Goal: Find specific page/section: Find specific page/section

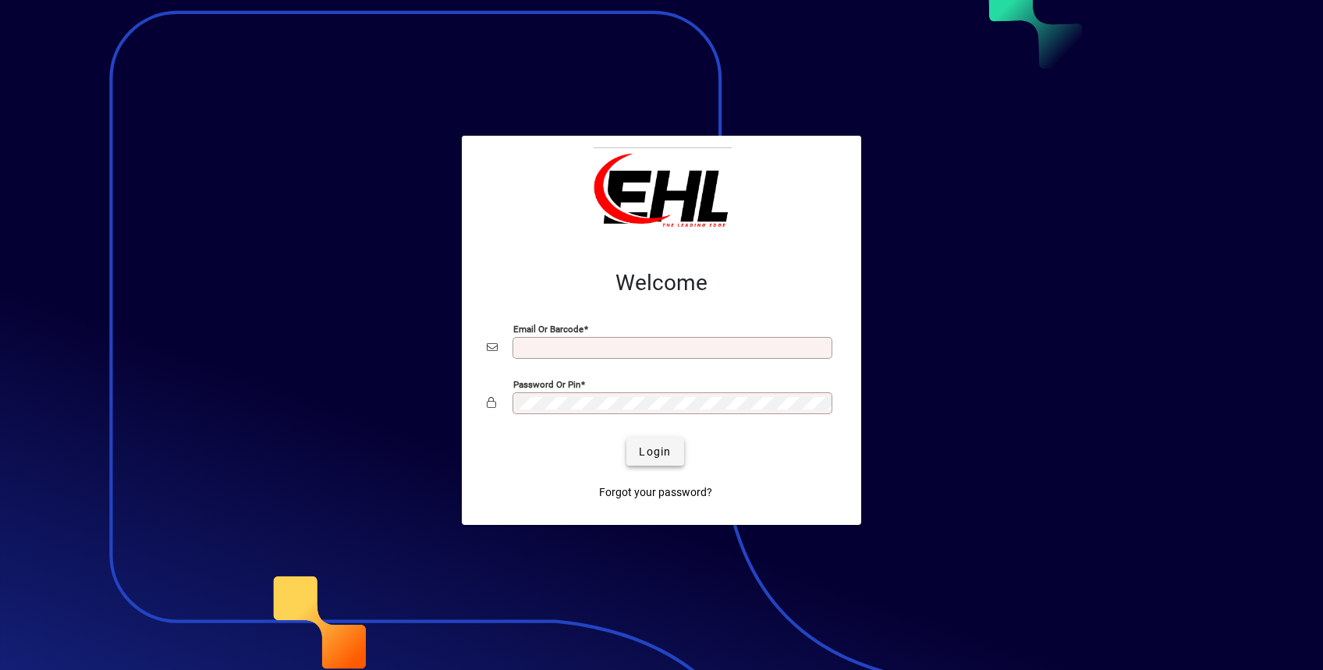
type input "**********"
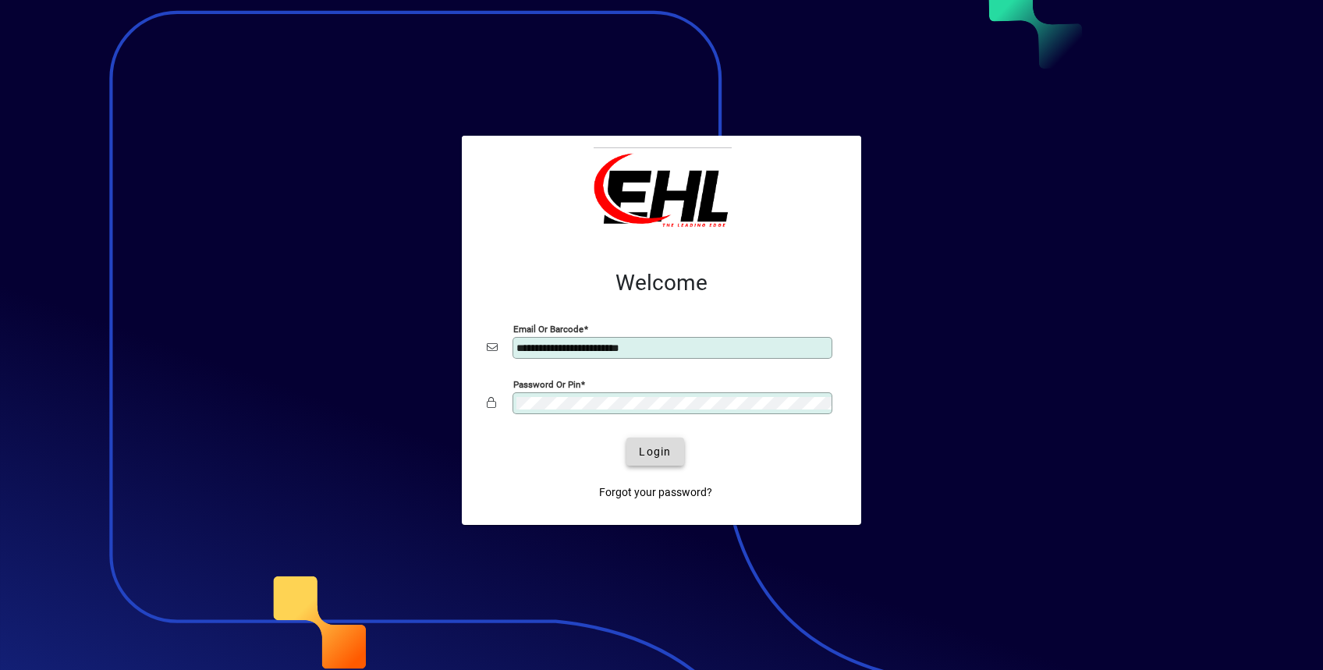
click at [671, 454] on span "submit" at bounding box center [654, 451] width 57 height 37
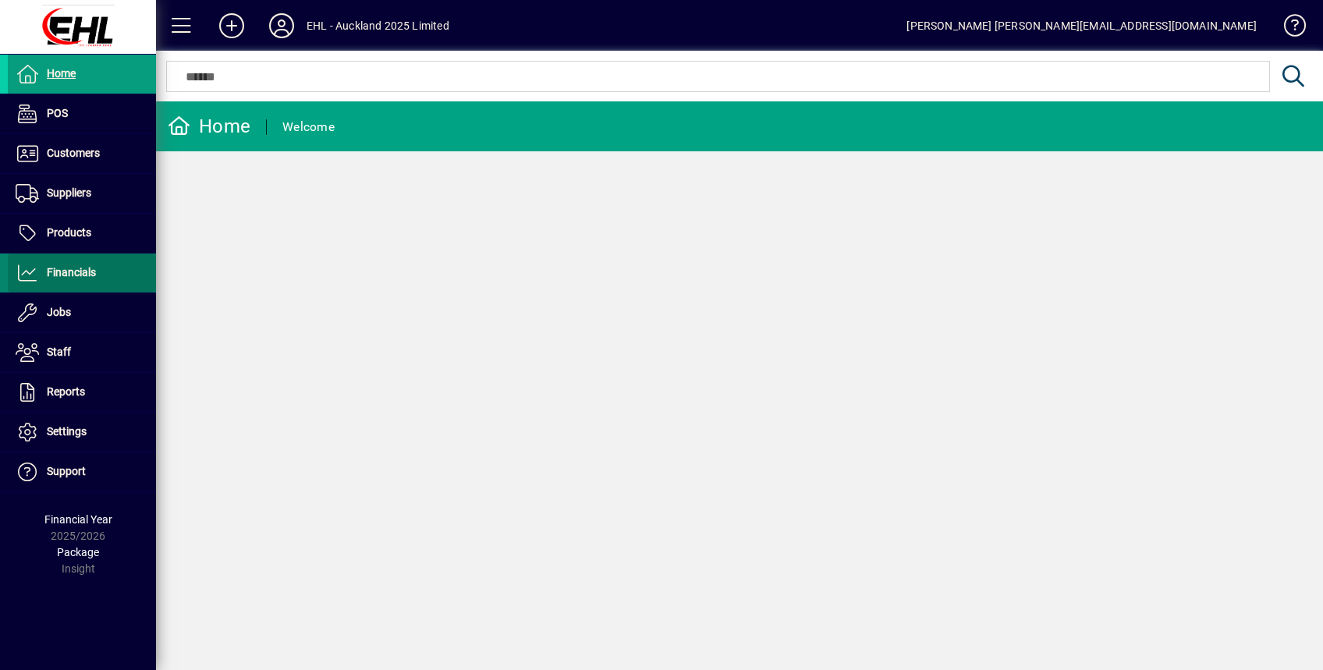
click at [94, 274] on span "Financials" at bounding box center [71, 272] width 49 height 12
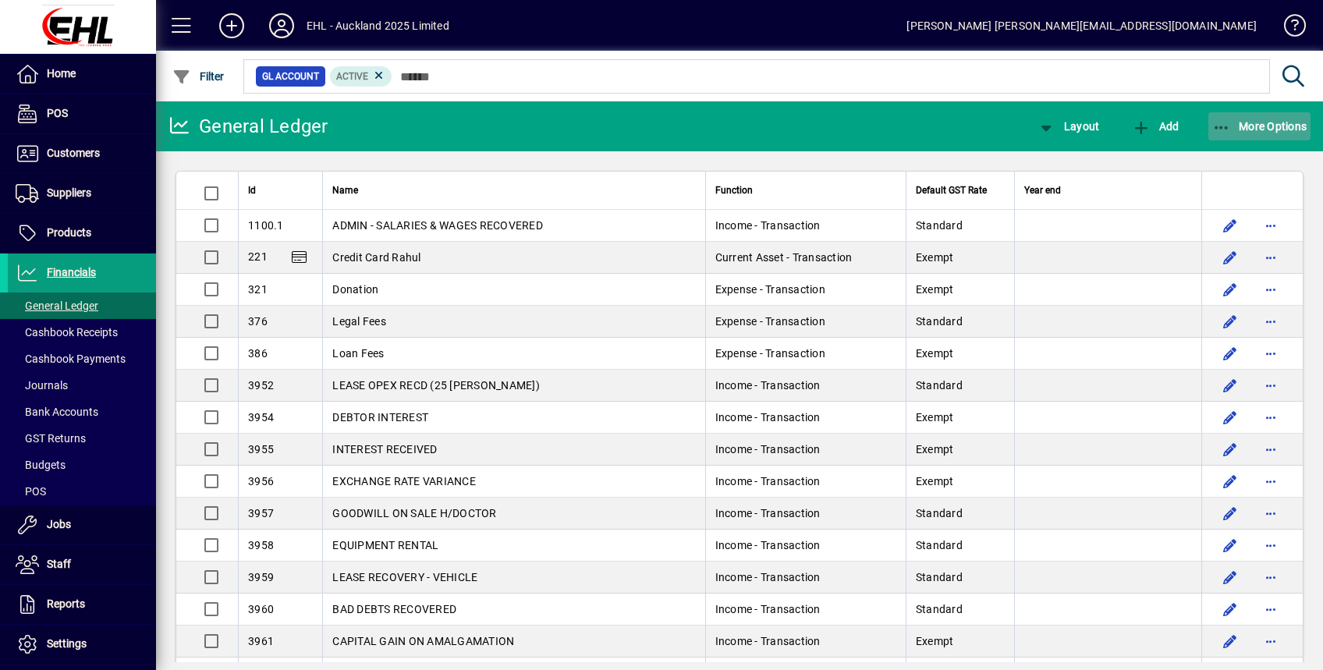
click at [1249, 126] on span "More Options" at bounding box center [1259, 126] width 95 height 12
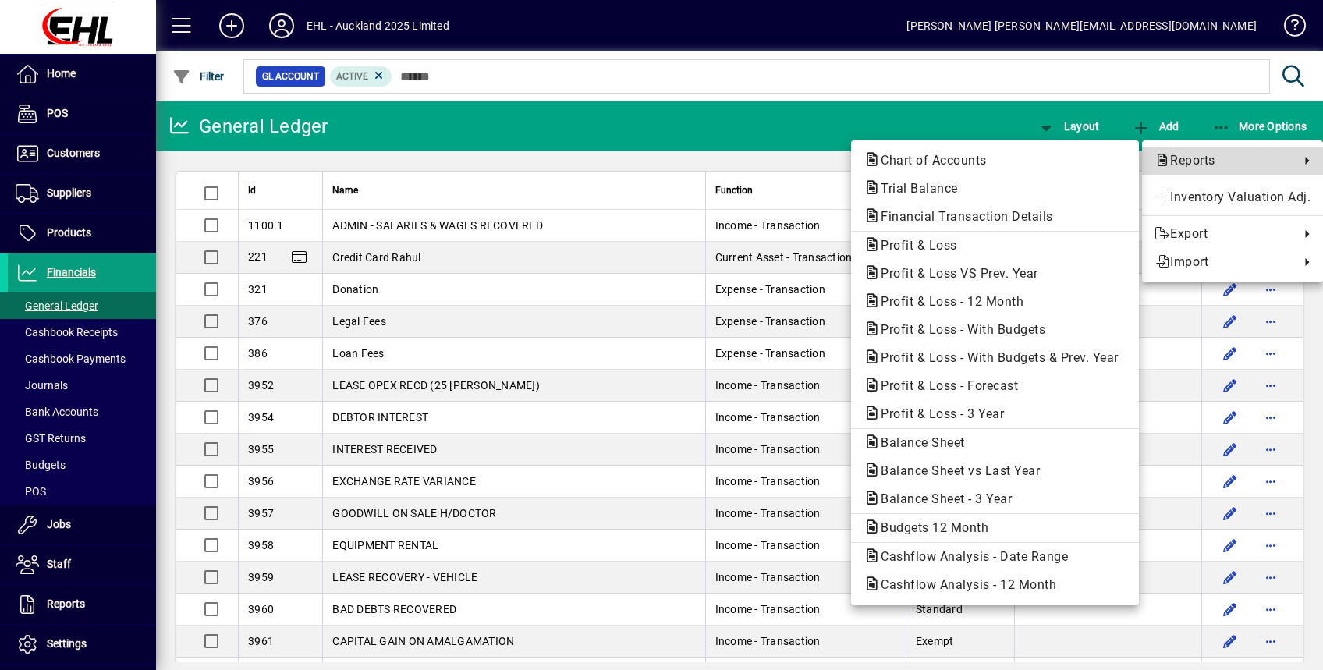
click at [1209, 155] on span "Reports" at bounding box center [1223, 160] width 137 height 19
click at [934, 240] on span "Profit & Loss" at bounding box center [914, 245] width 101 height 15
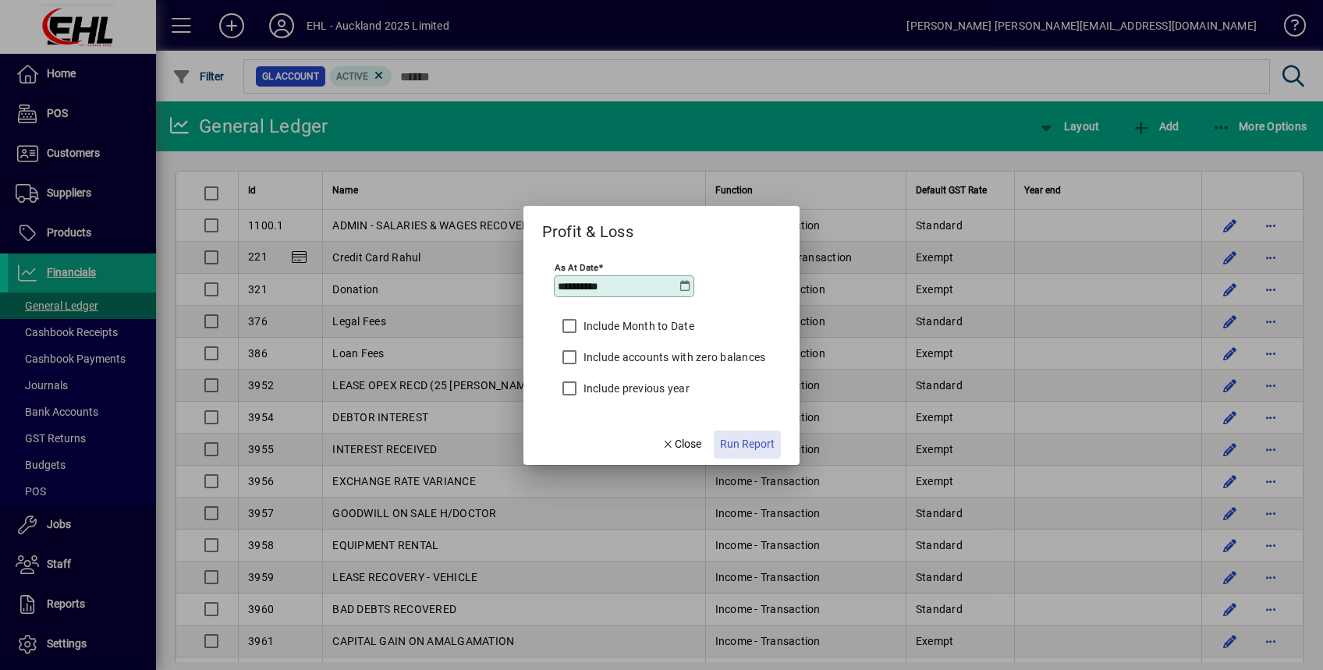
click at [736, 443] on span "Run Report" at bounding box center [747, 444] width 55 height 16
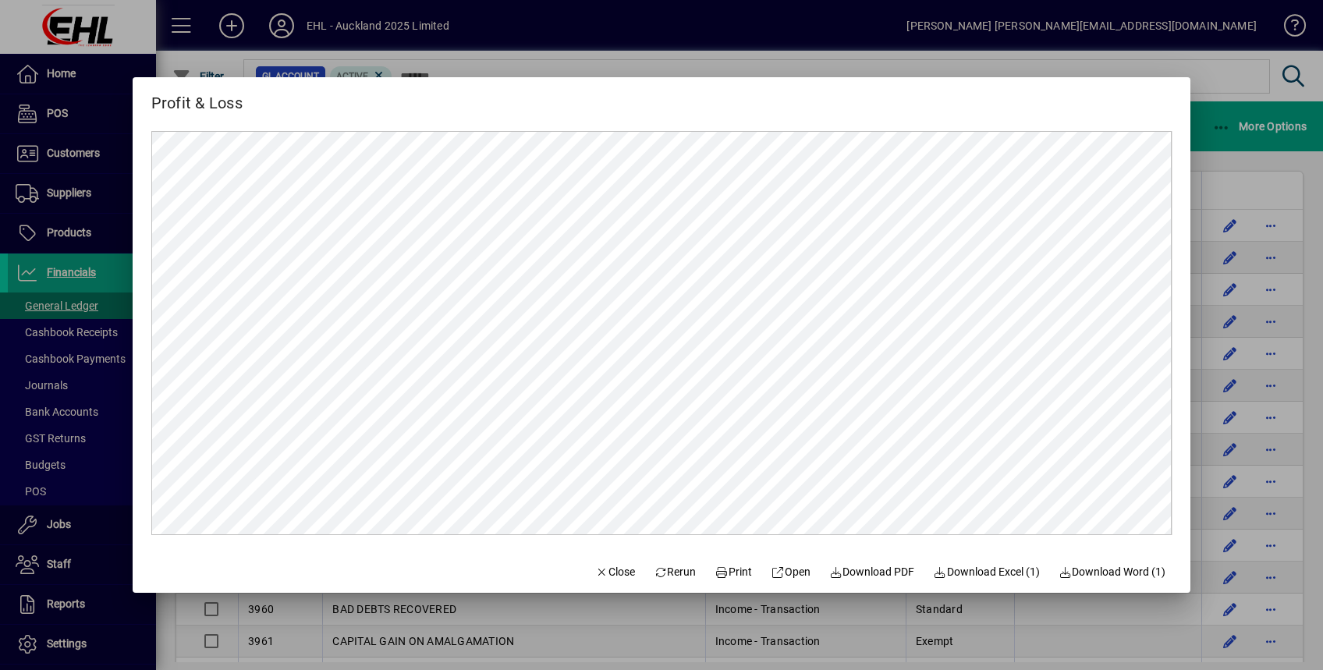
click at [1219, 76] on div at bounding box center [661, 335] width 1323 height 670
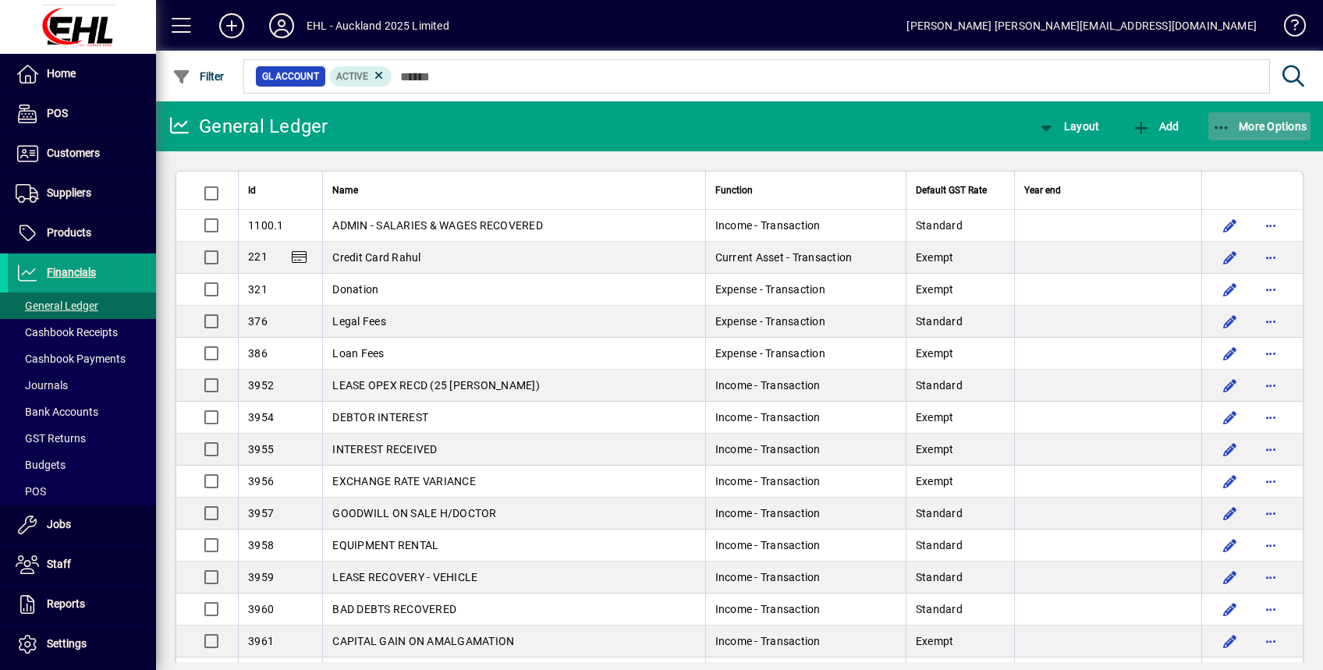
click at [1227, 129] on icon "button" at bounding box center [1222, 128] width 20 height 16
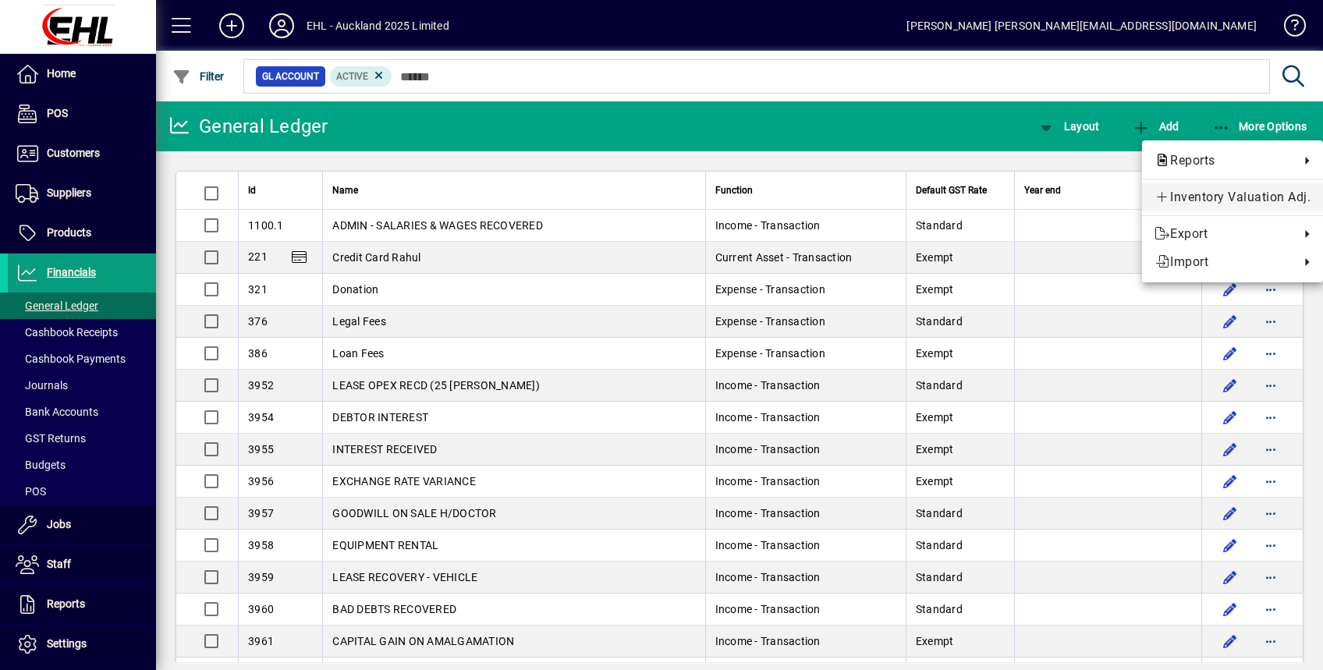
click at [1205, 193] on span "Inventory Valuation Adj." at bounding box center [1233, 197] width 156 height 19
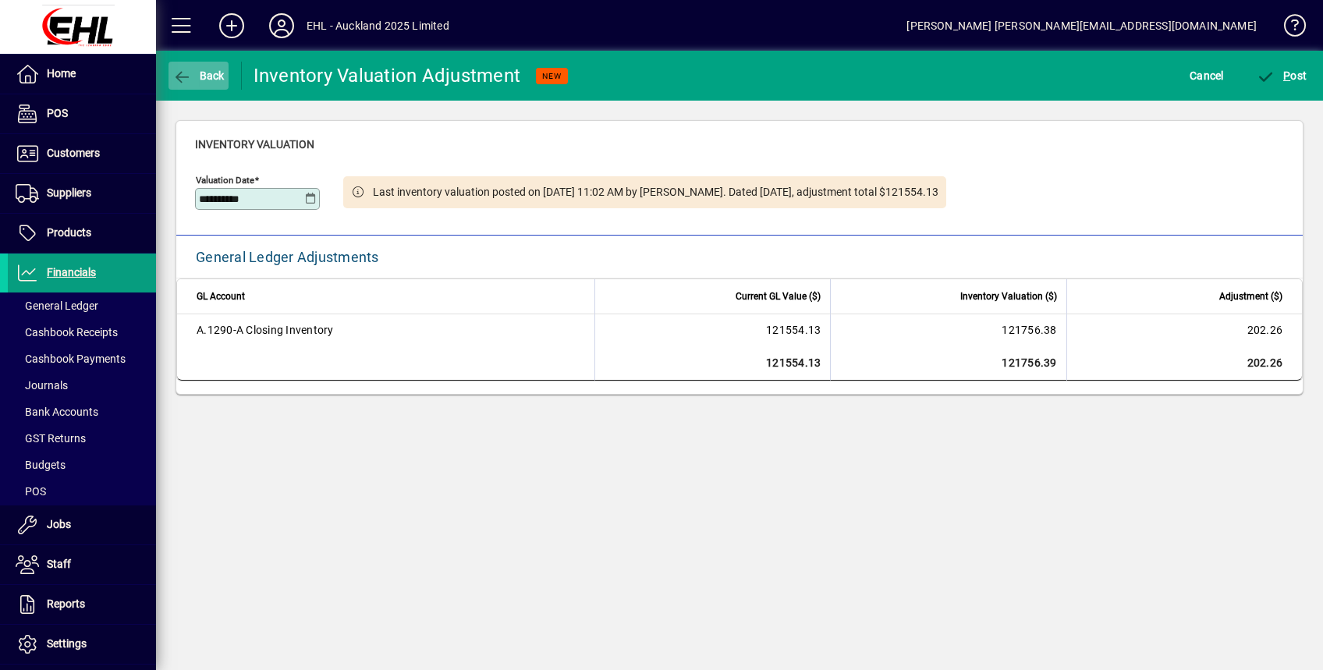
click at [197, 63] on span "button" at bounding box center [199, 75] width 60 height 37
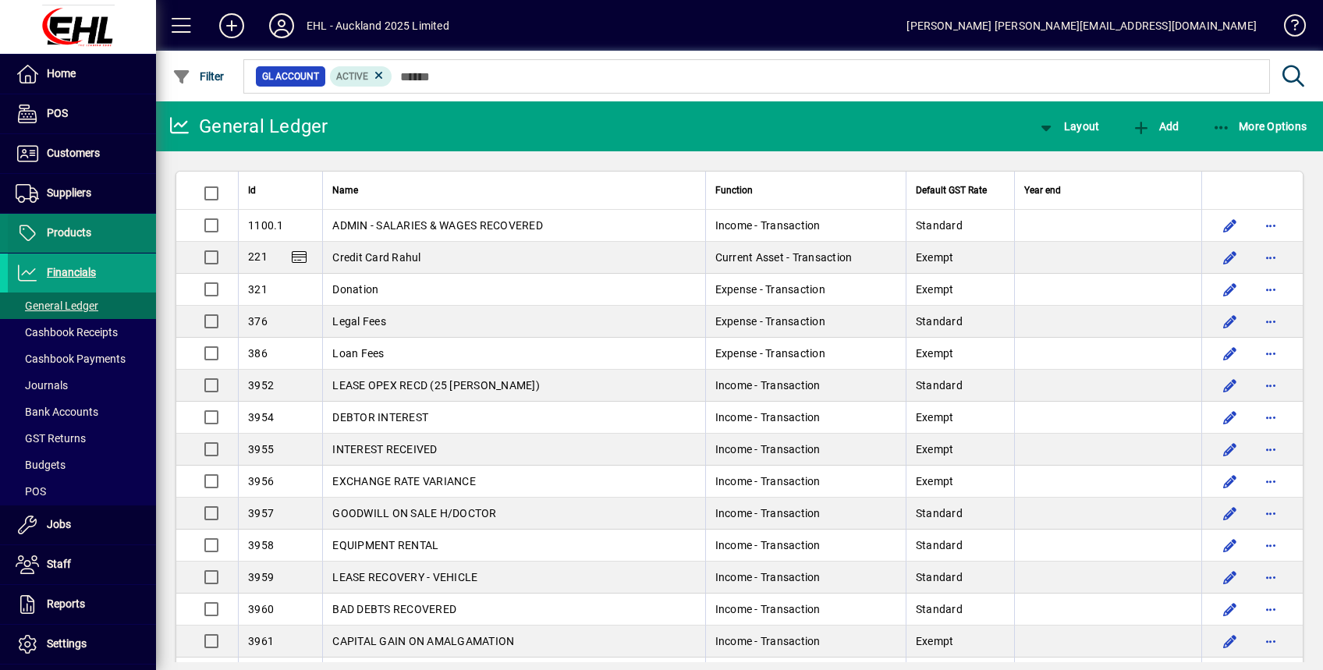
click at [90, 226] on span "Products" at bounding box center [69, 232] width 44 height 12
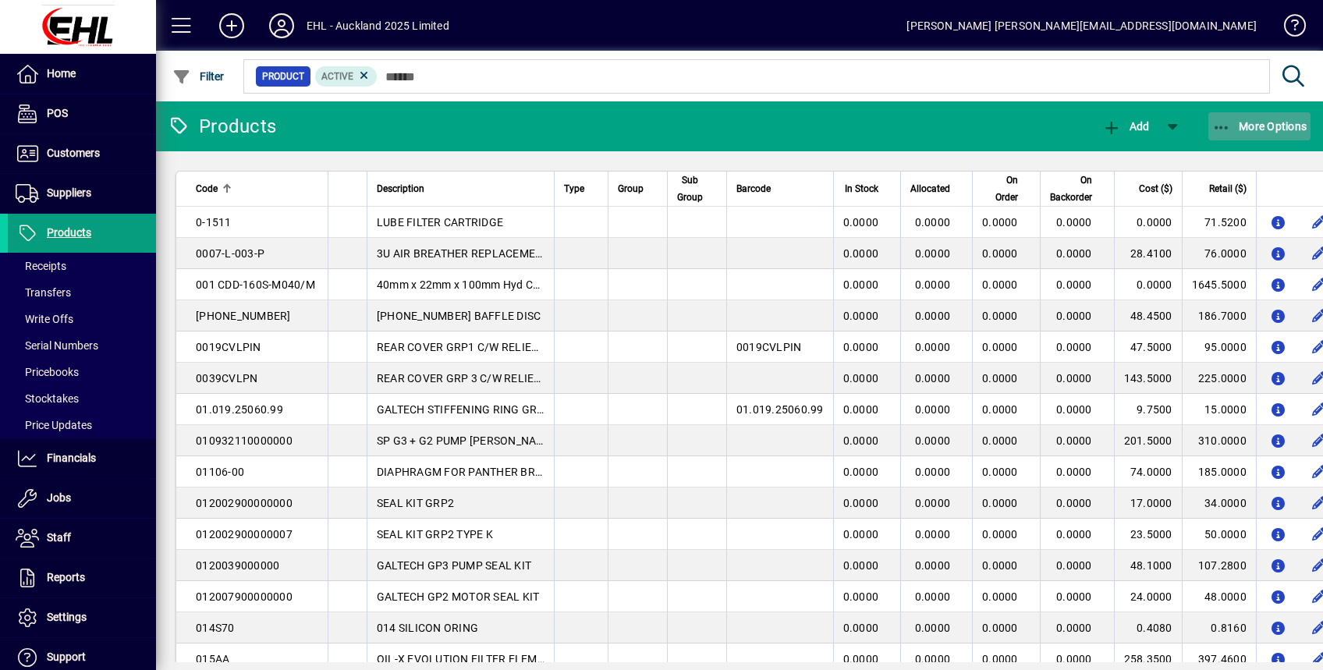
click at [1247, 119] on span "button" at bounding box center [1259, 126] width 103 height 37
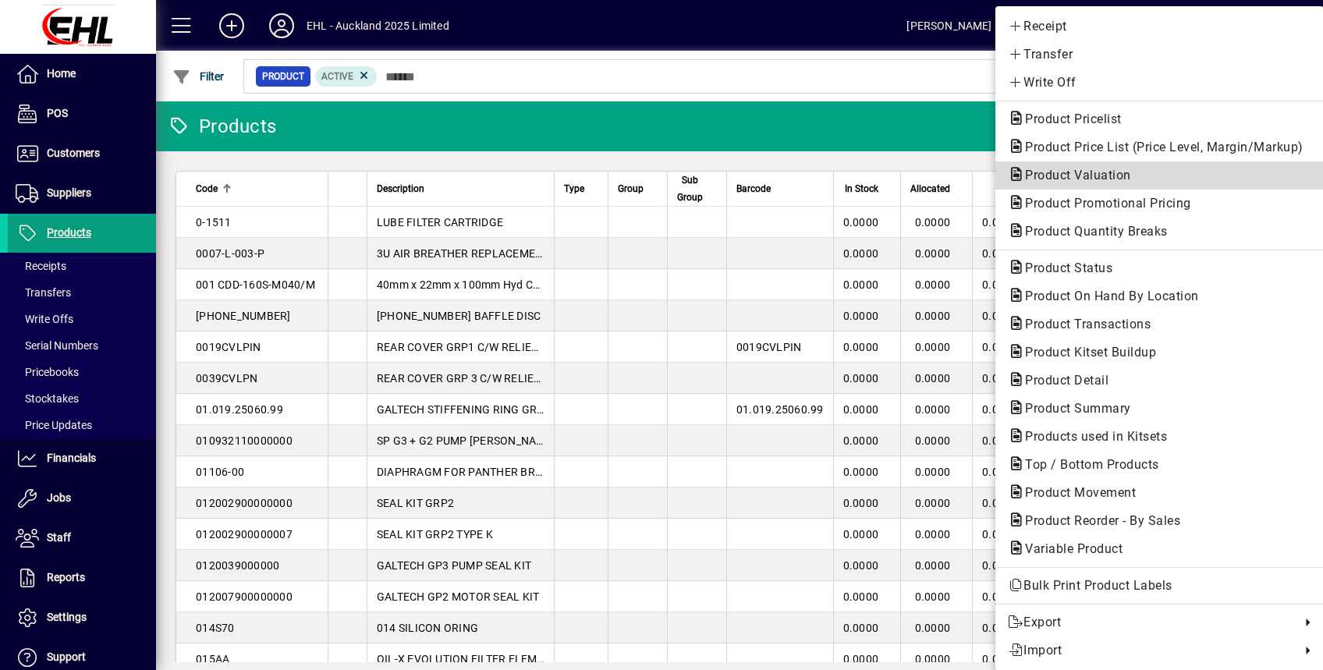
click at [1088, 183] on span "Product Valuation" at bounding box center [1159, 175] width 303 height 19
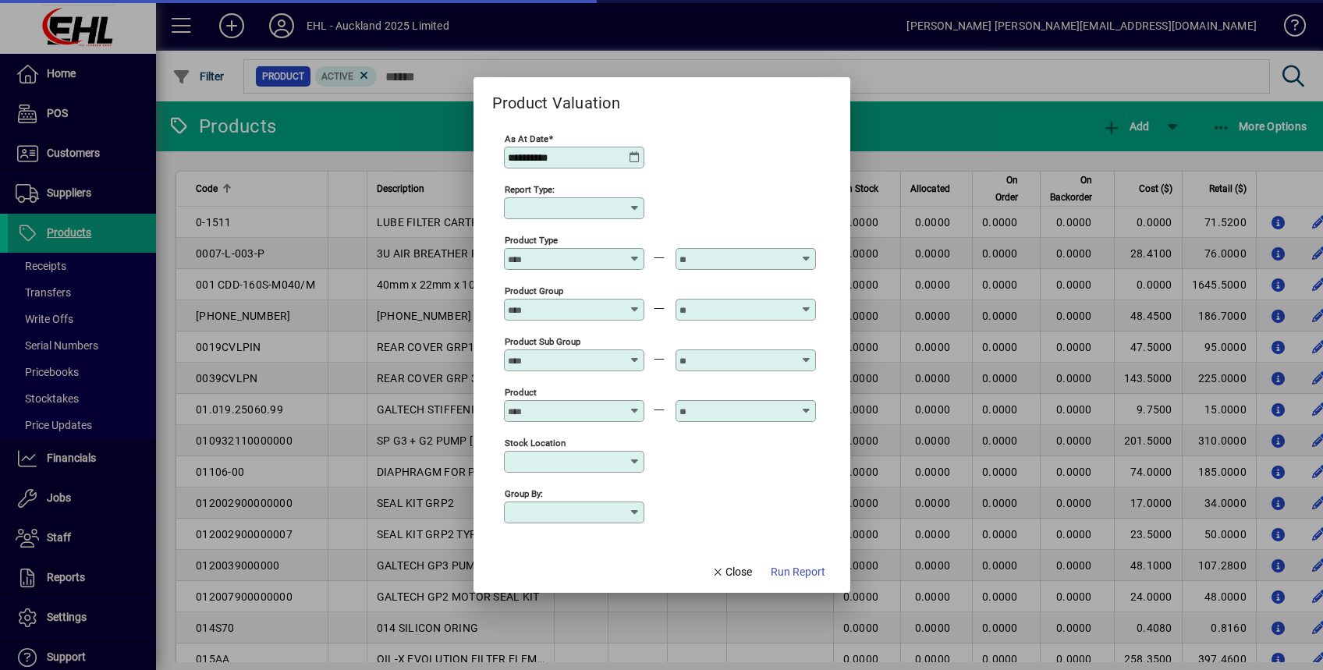
type input "******"
type input "**********"
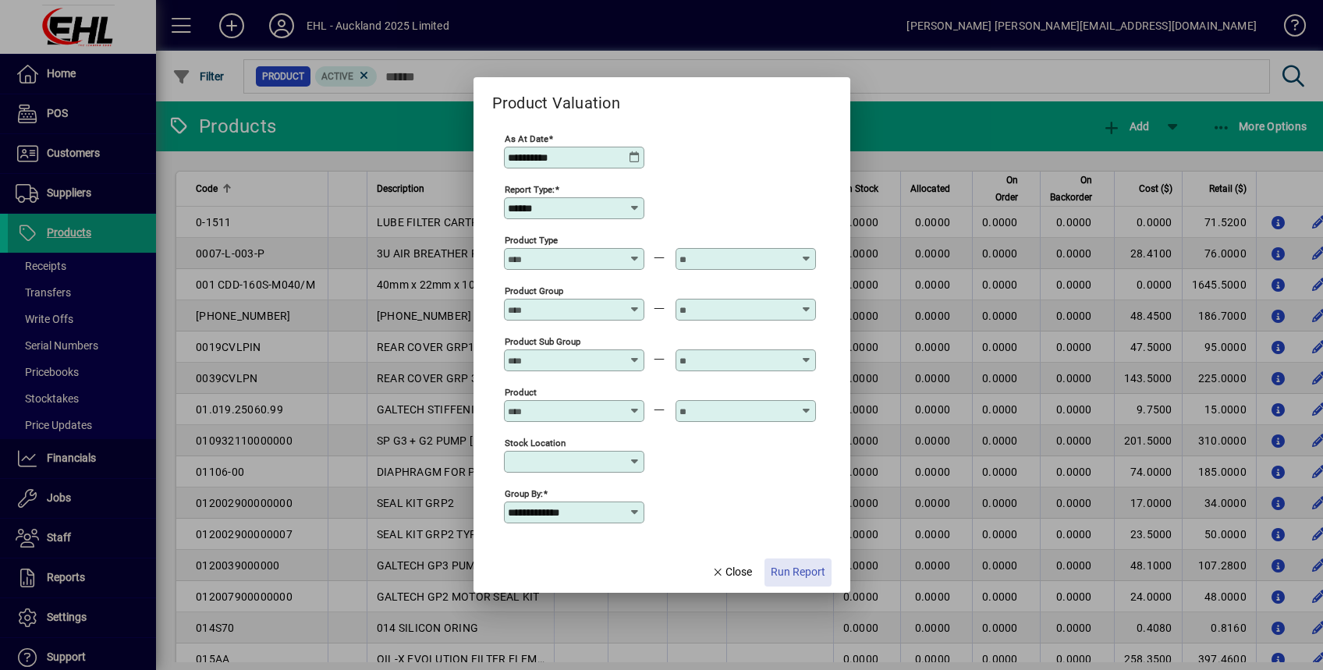
click at [790, 565] on span "Run Report" at bounding box center [798, 572] width 55 height 16
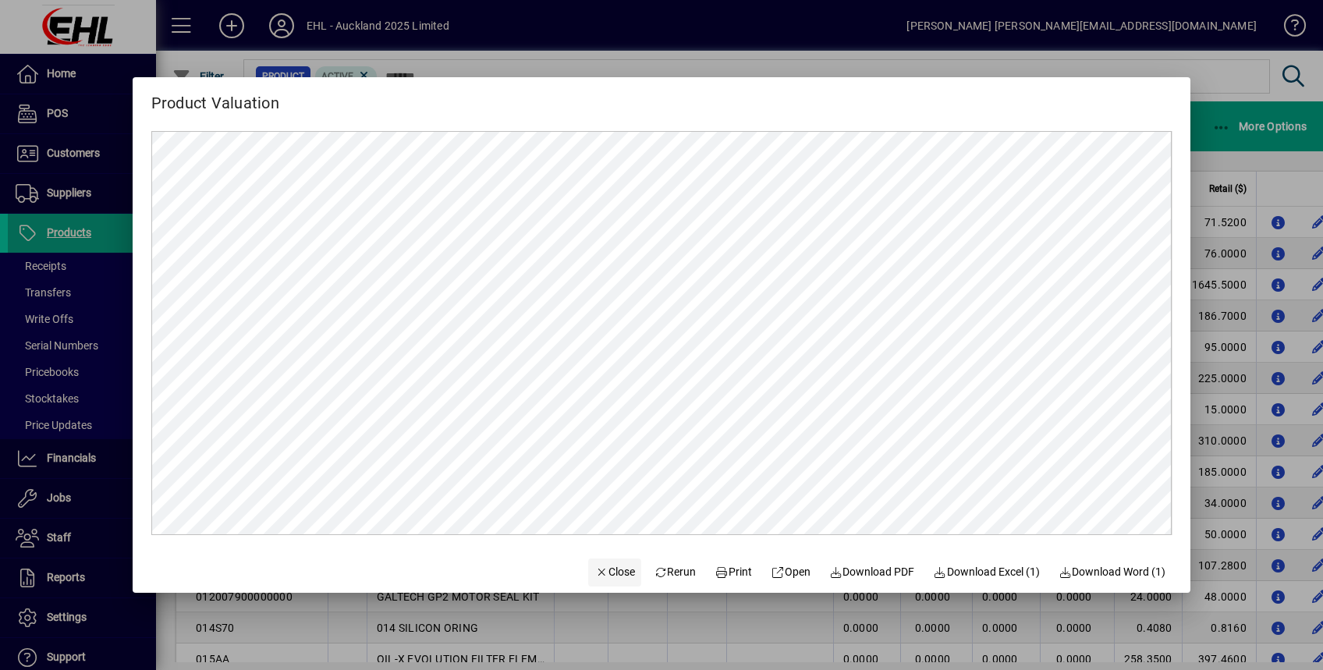
click at [605, 577] on span "Close" at bounding box center [614, 572] width 41 height 16
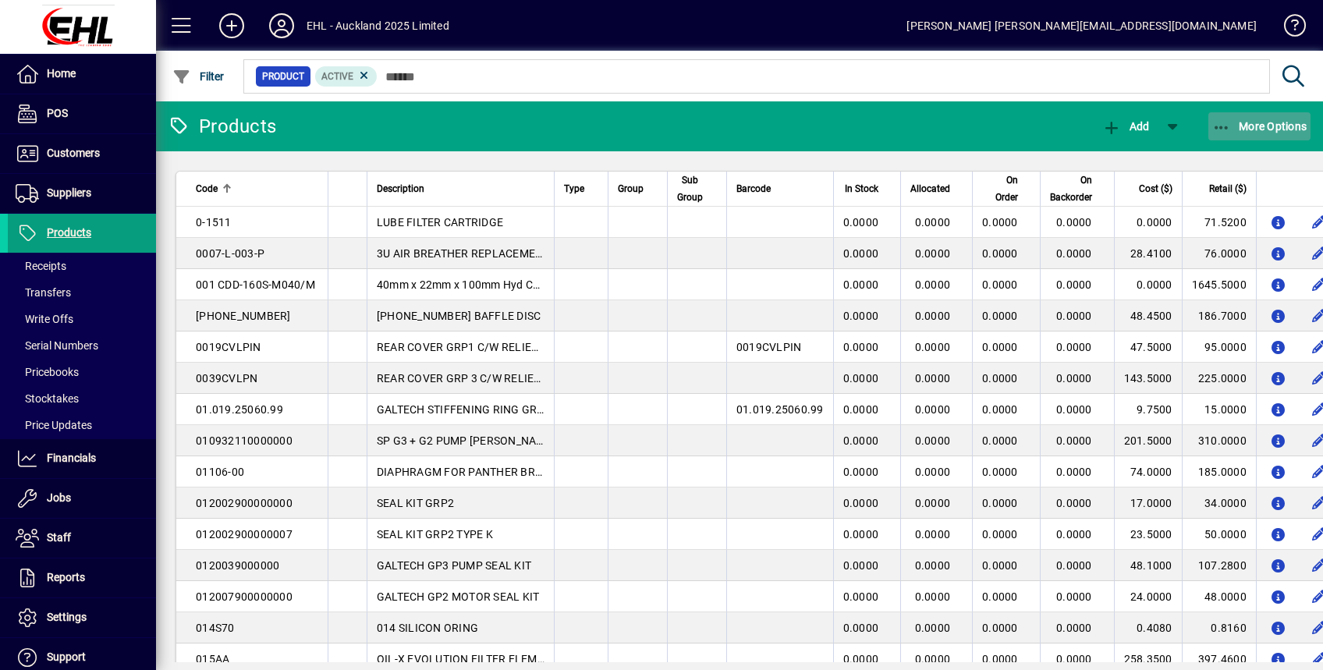
click at [1263, 127] on span "More Options" at bounding box center [1259, 126] width 95 height 12
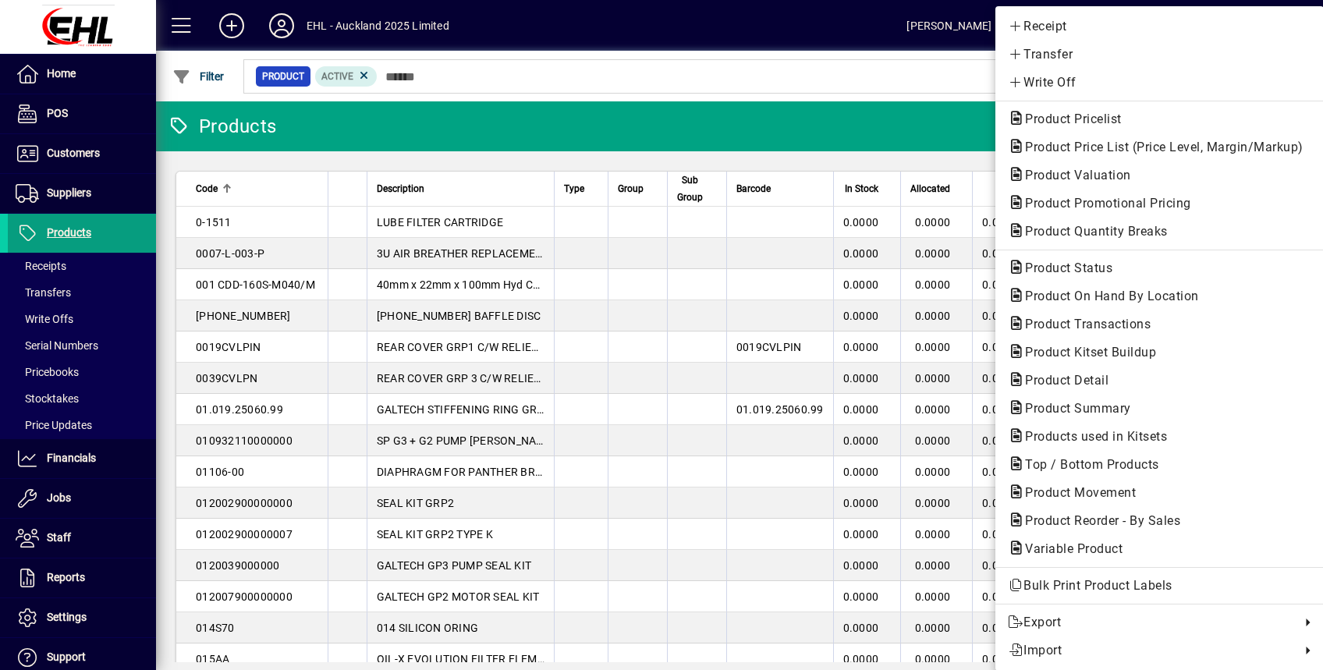
click at [48, 368] on div at bounding box center [661, 335] width 1323 height 670
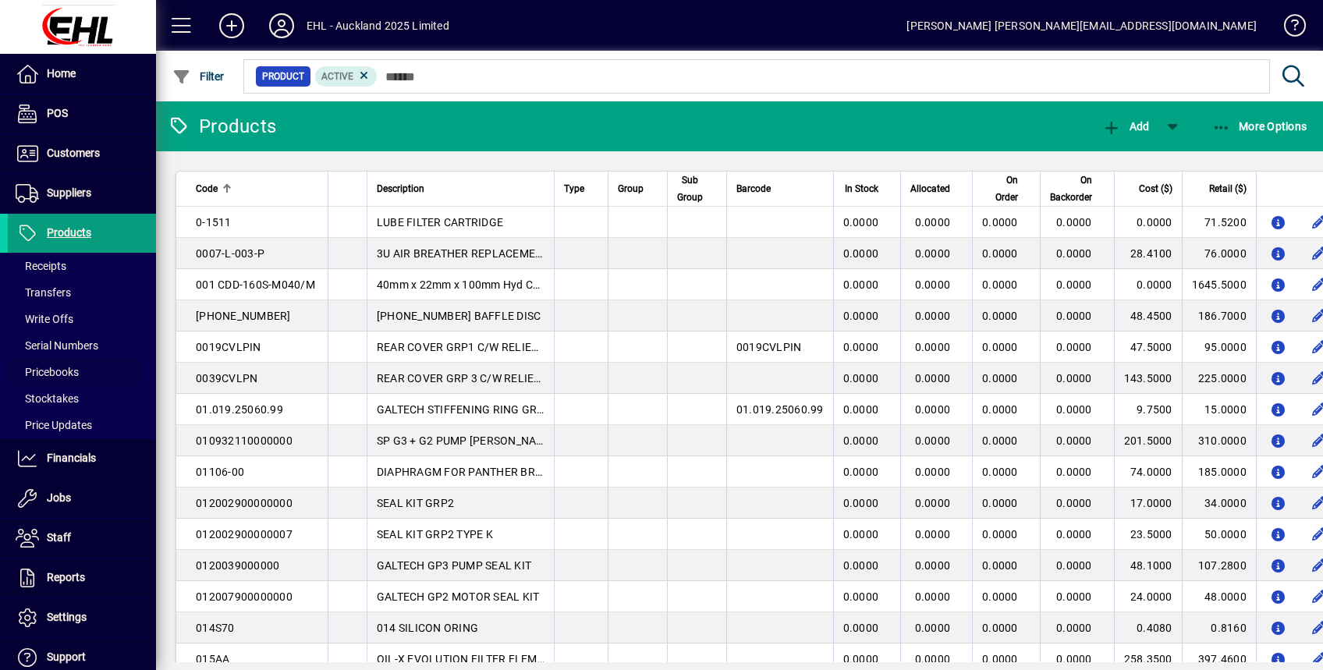
click at [48, 368] on span "Pricebooks" at bounding box center [47, 372] width 63 height 12
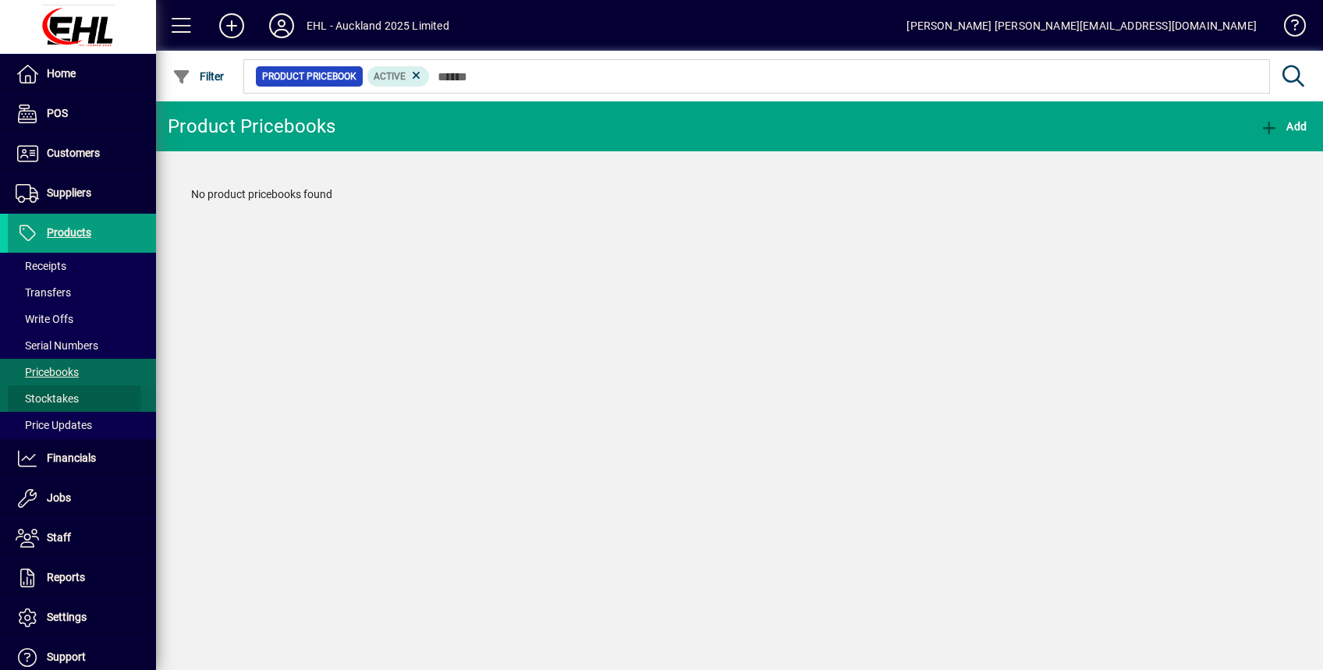
click at [48, 399] on span "Stocktakes" at bounding box center [47, 398] width 63 height 12
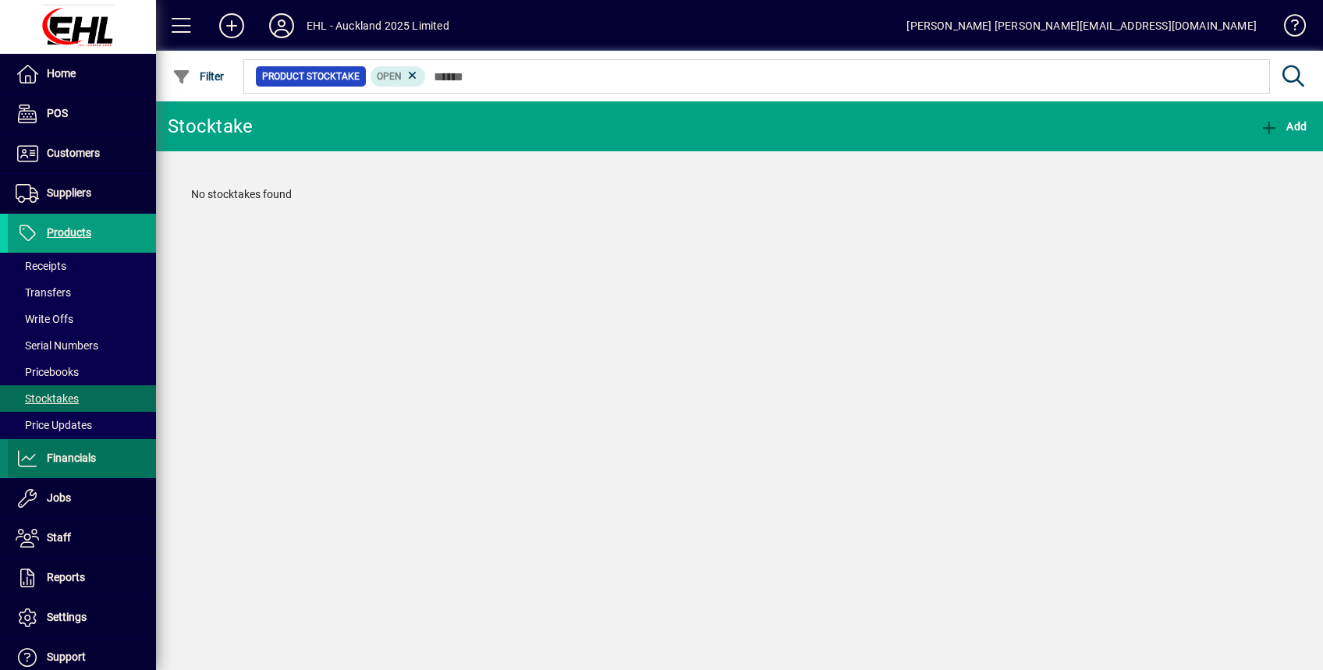
click at [97, 456] on span at bounding box center [82, 458] width 148 height 37
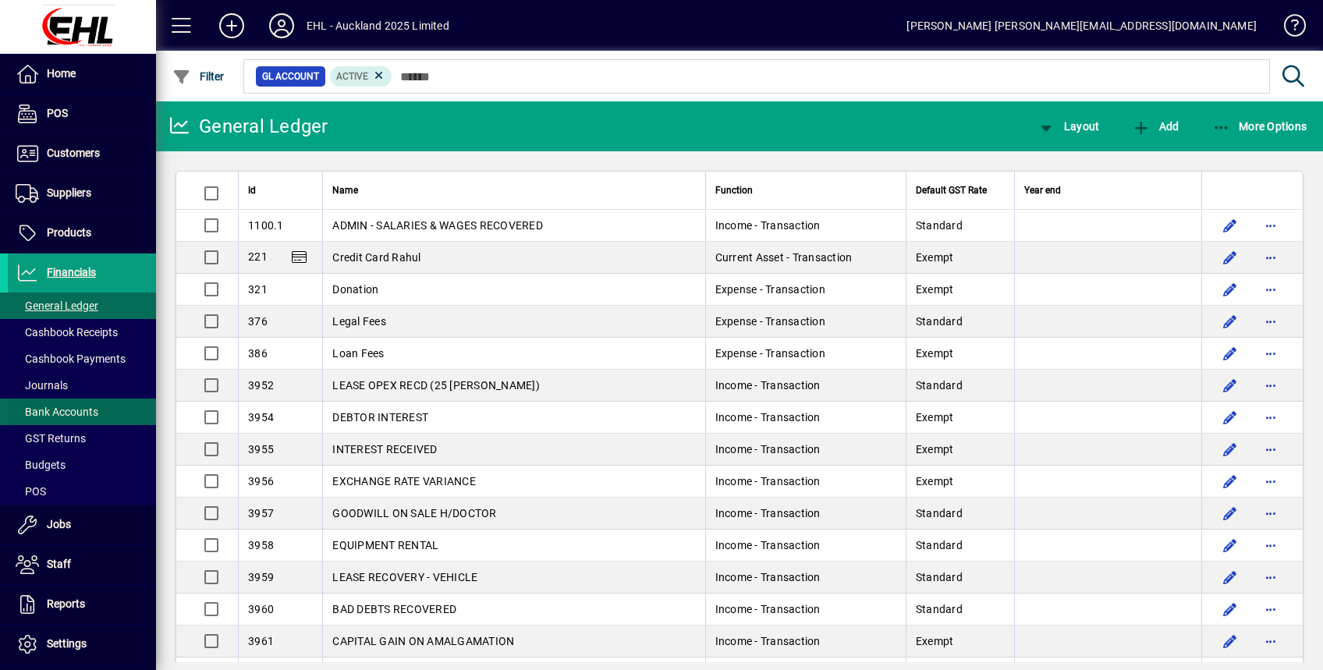
click at [55, 404] on span "Bank Accounts" at bounding box center [53, 412] width 90 height 16
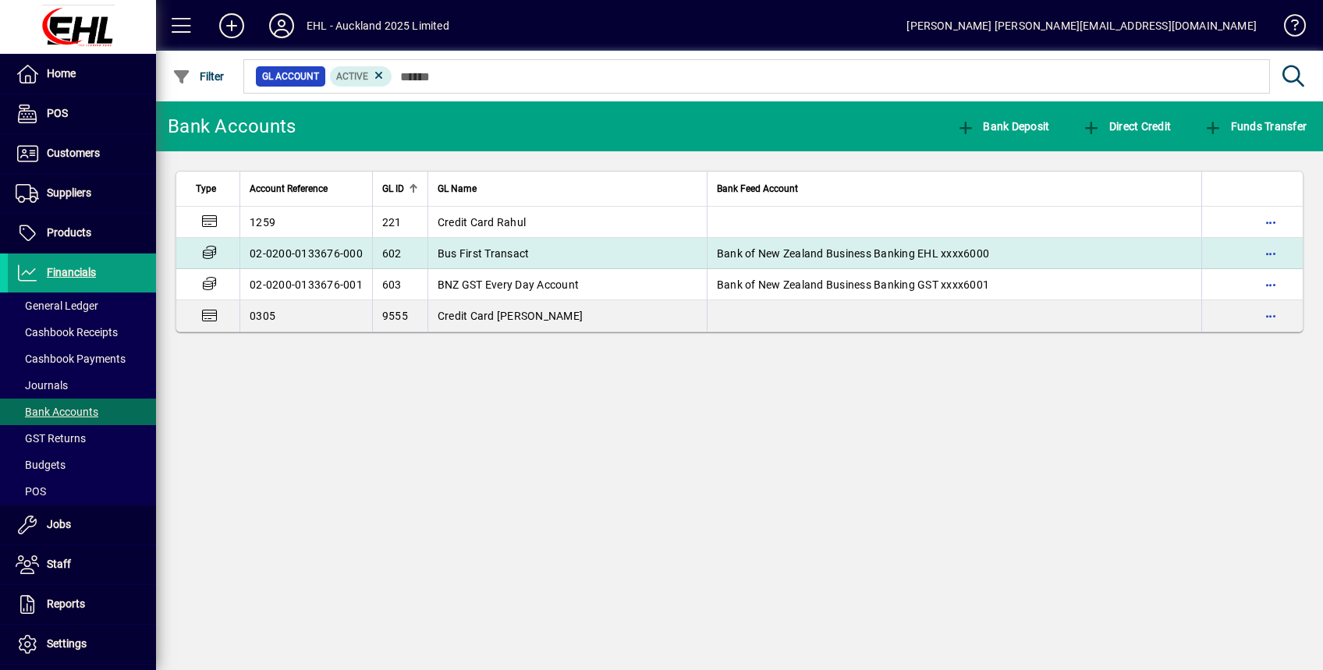
click at [494, 243] on td "Bus First Transact" at bounding box center [567, 253] width 279 height 31
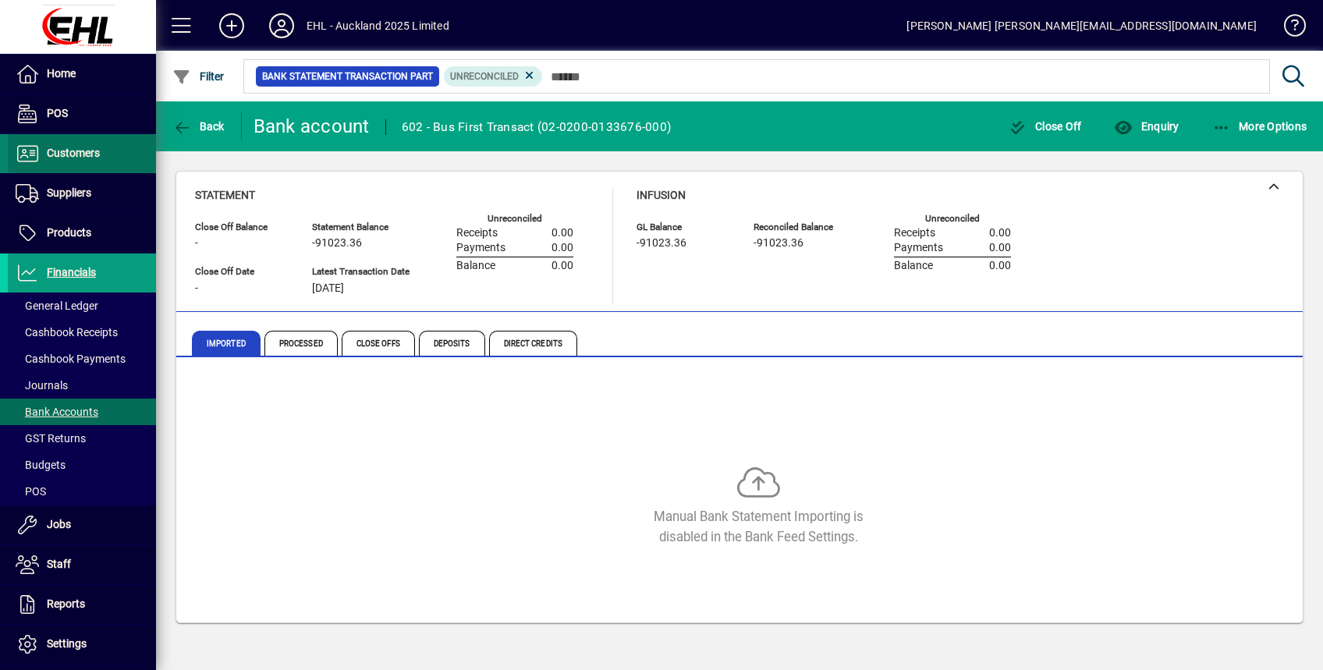
click at [86, 141] on span at bounding box center [82, 153] width 148 height 37
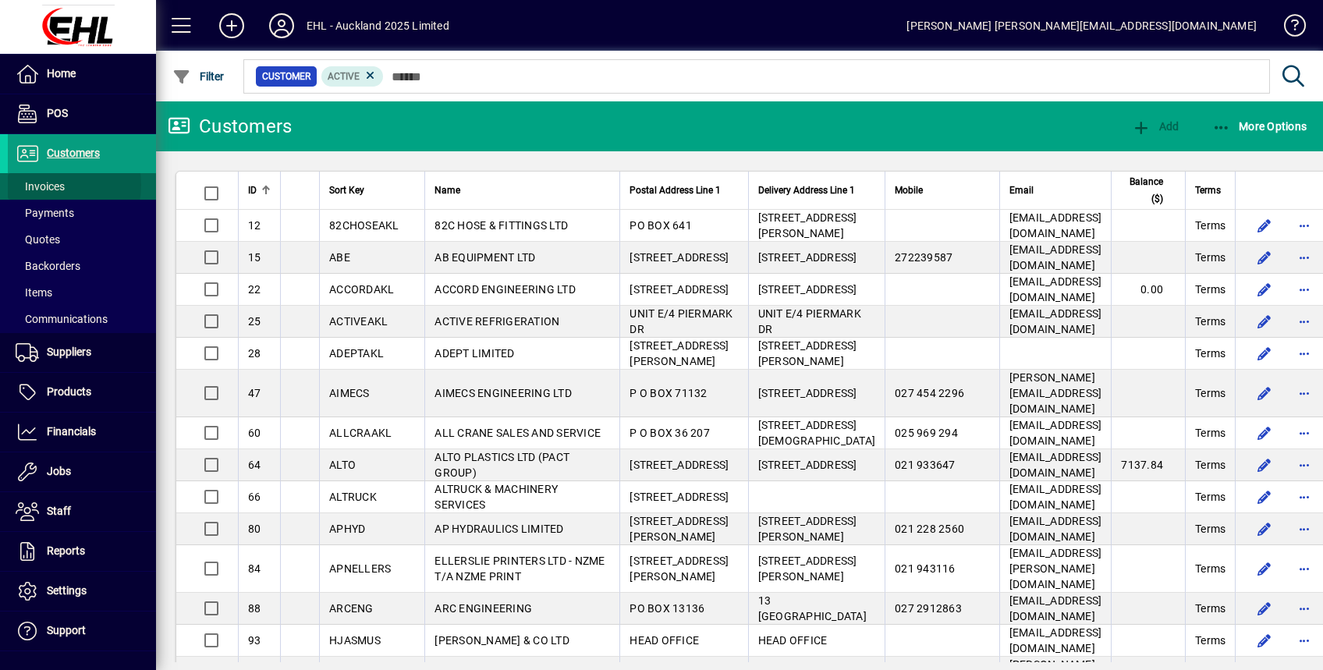
click at [47, 185] on span "Invoices" at bounding box center [40, 186] width 49 height 12
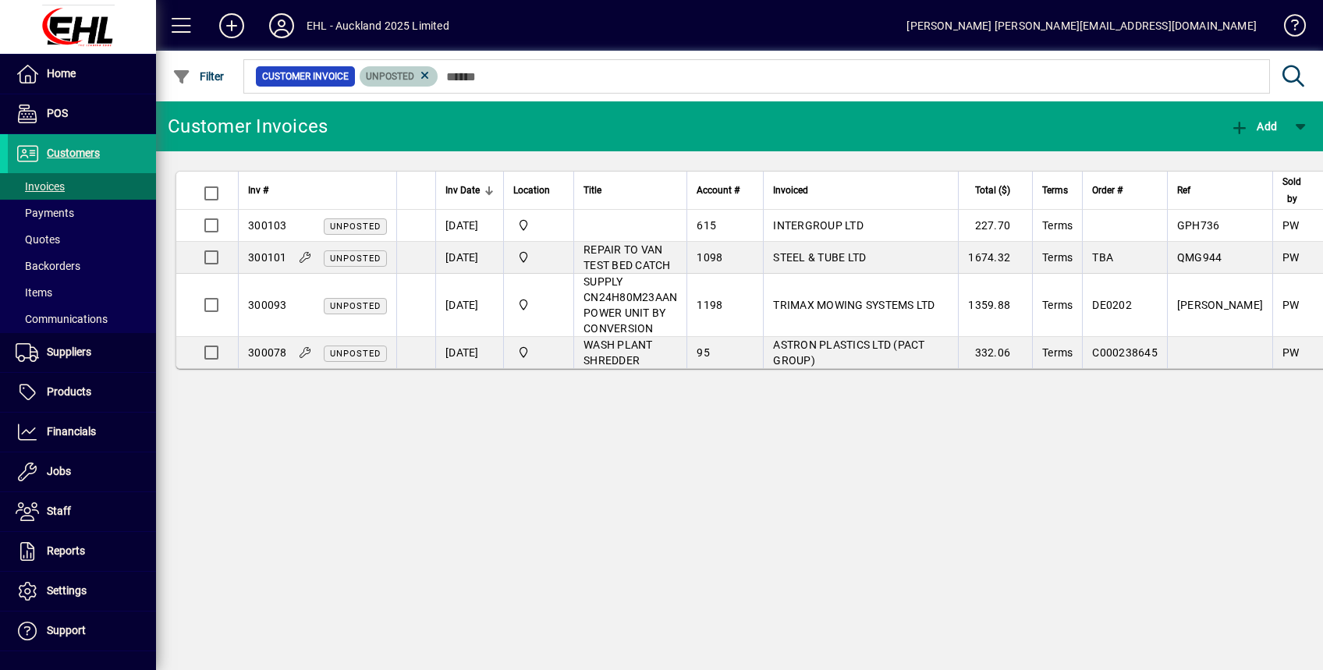
click at [431, 78] on icon at bounding box center [425, 76] width 14 height 14
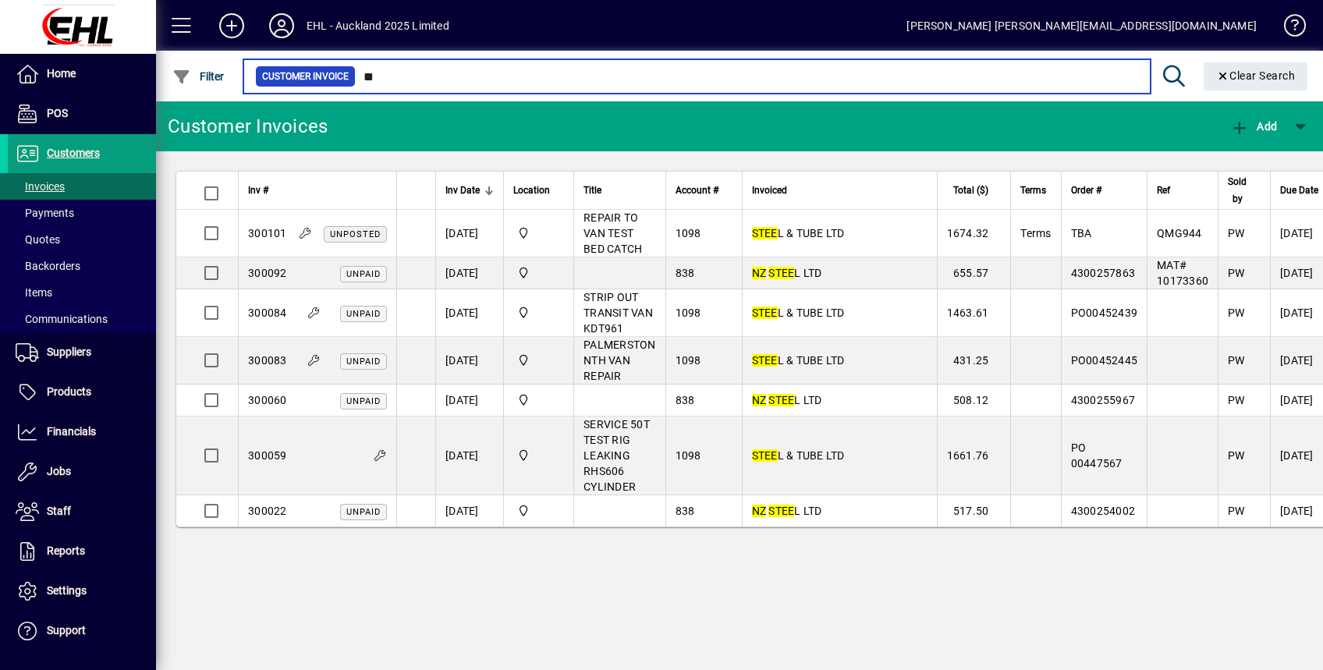
type input "*"
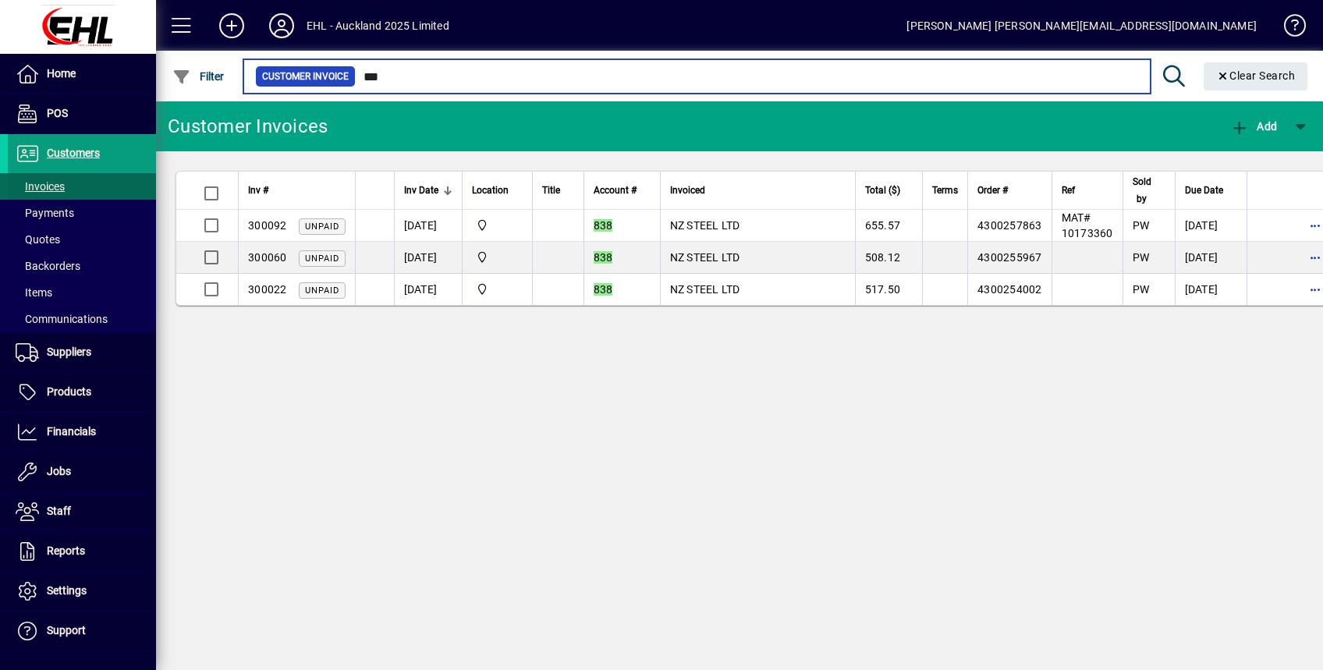
type input "***"
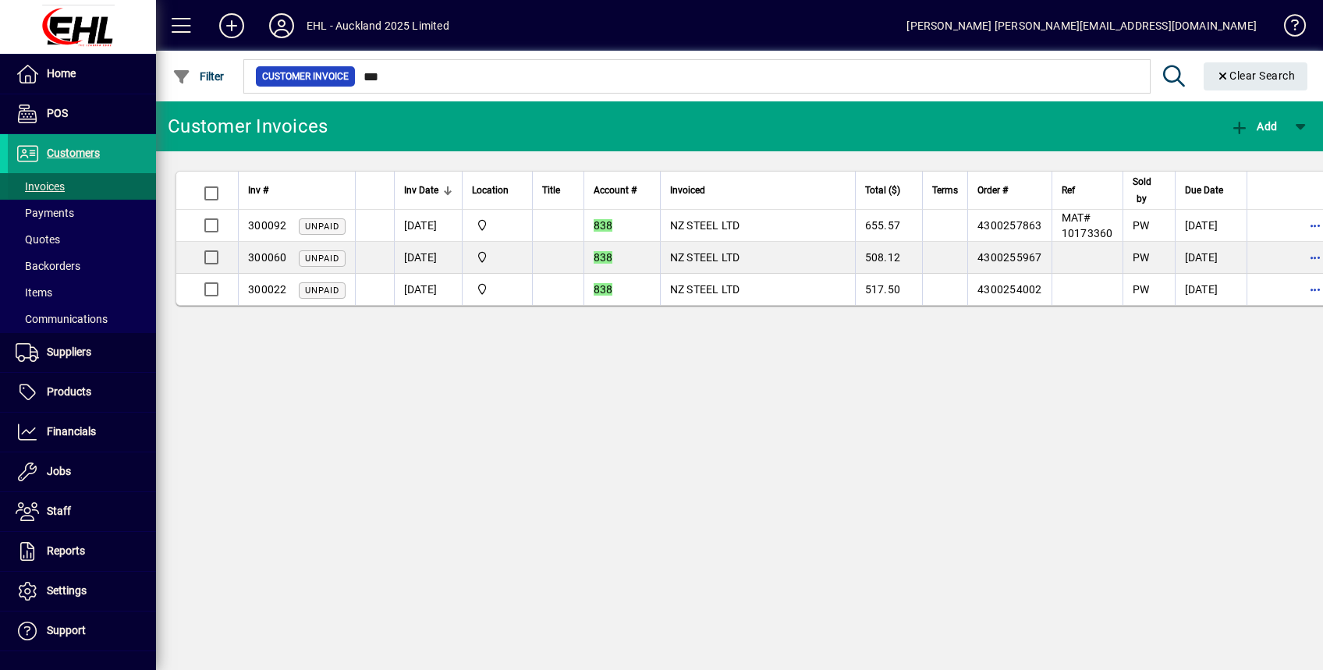
click at [48, 186] on span "Invoices" at bounding box center [40, 186] width 49 height 12
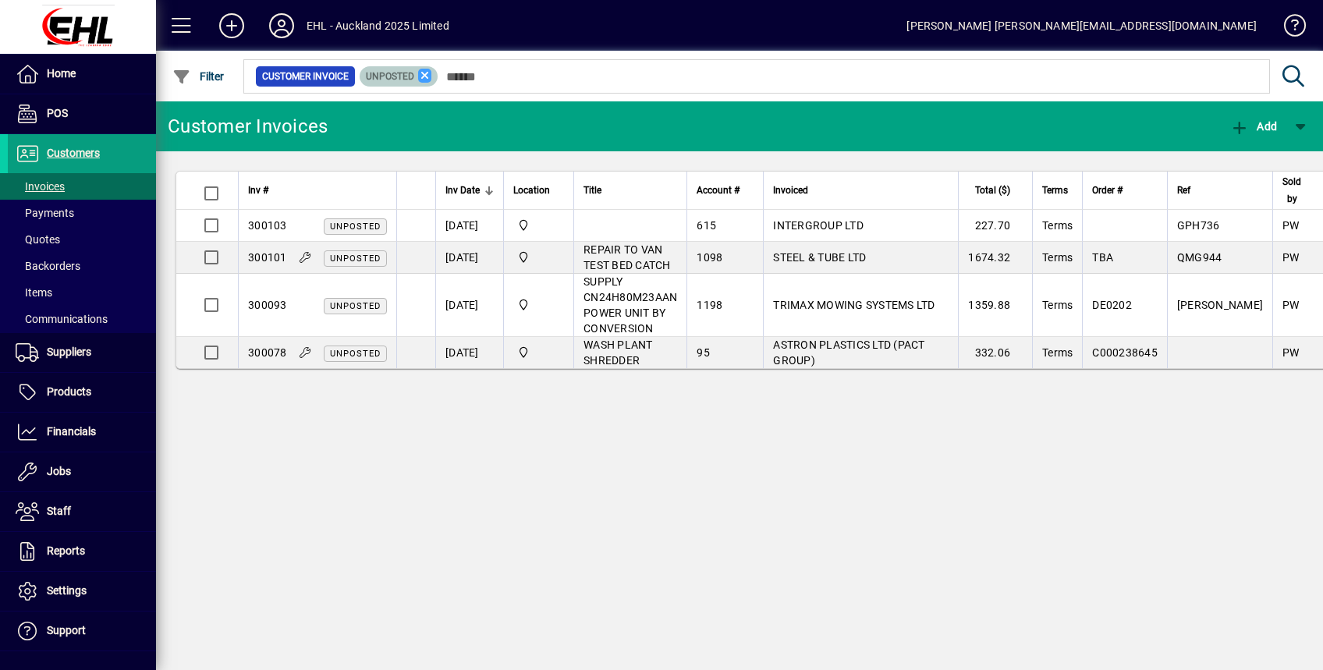
click at [421, 75] on icon at bounding box center [425, 76] width 14 height 14
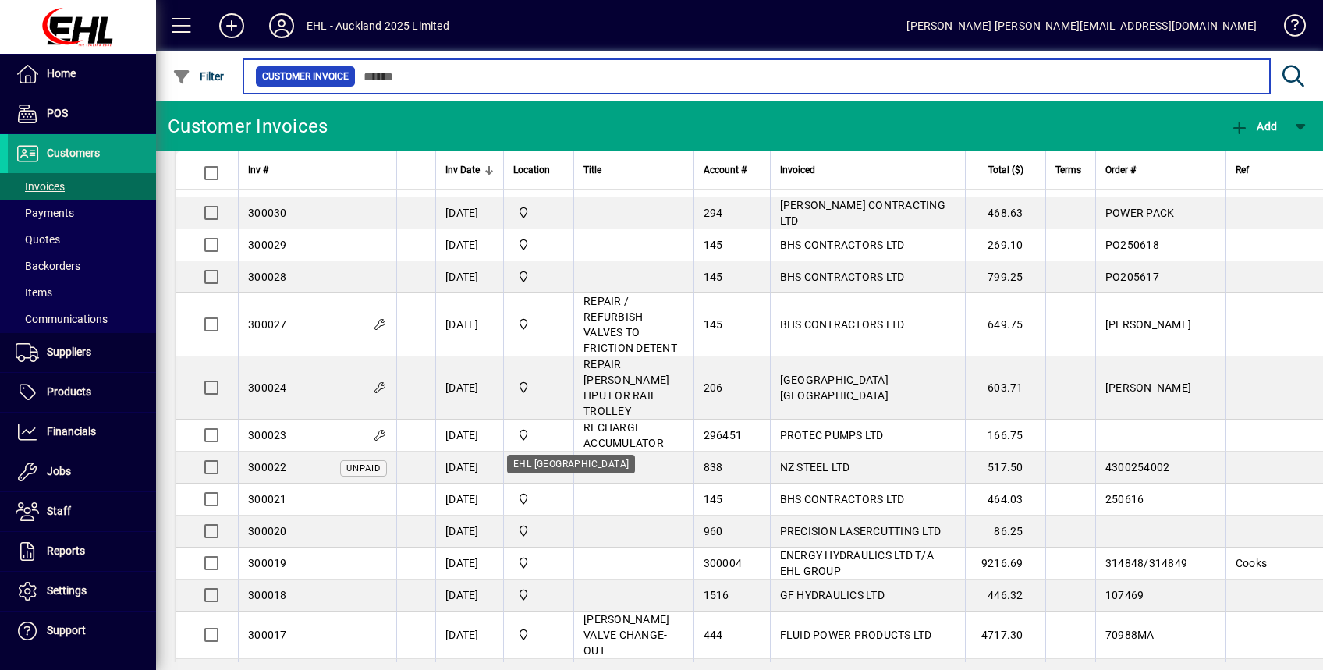
scroll to position [3255, 0]
